Goal: Task Accomplishment & Management: Manage account settings

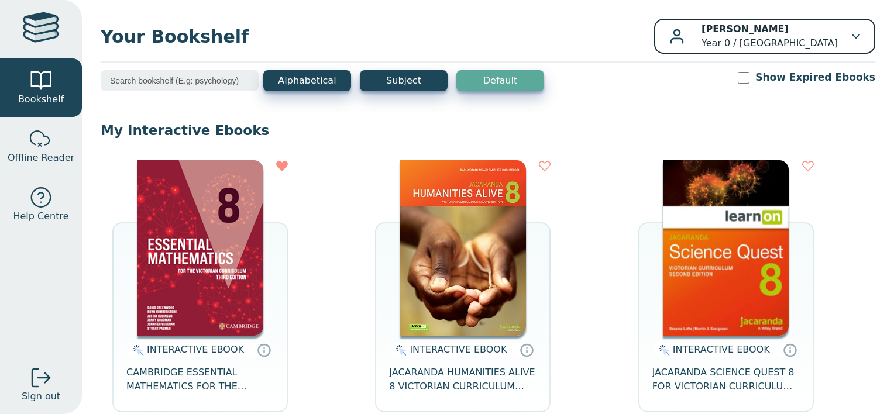
click at [705, 23] on b "[PERSON_NAME]" at bounding box center [744, 28] width 87 height 11
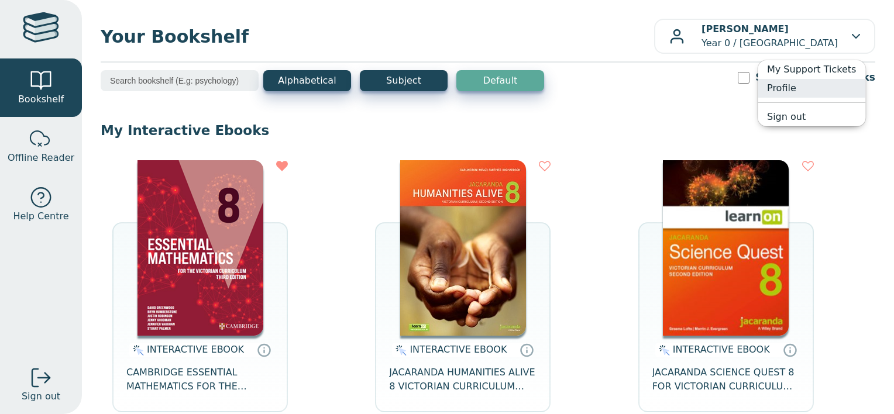
click at [789, 86] on link "Profile" at bounding box center [812, 88] width 108 height 19
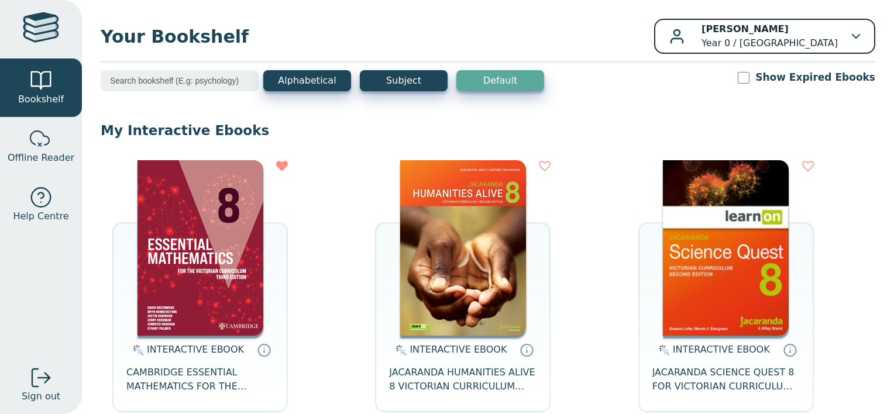
click at [669, 40] on div "button" at bounding box center [676, 36] width 15 height 15
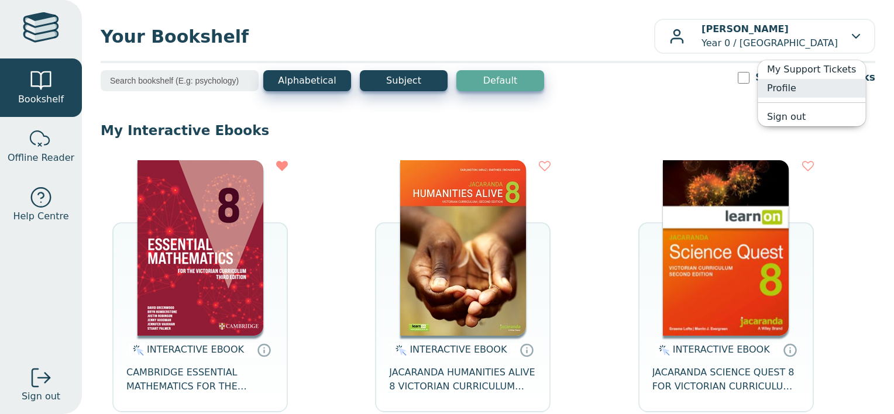
click at [792, 92] on link "Profile" at bounding box center [812, 88] width 108 height 19
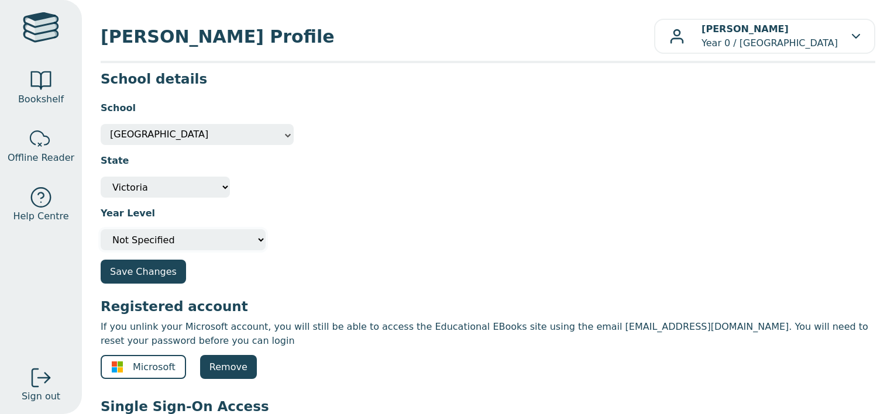
click at [195, 244] on select "Please select your year level Not Specified 7 8 9 10 11 12" at bounding box center [183, 239] width 165 height 21
select select "8"
click at [101, 229] on select "Please select your year level Not Specified 7 8 9 10 11 12" at bounding box center [183, 239] width 165 height 21
click at [164, 277] on button "Save Changes" at bounding box center [143, 272] width 85 height 24
